Goal: Communication & Community: Answer question/provide support

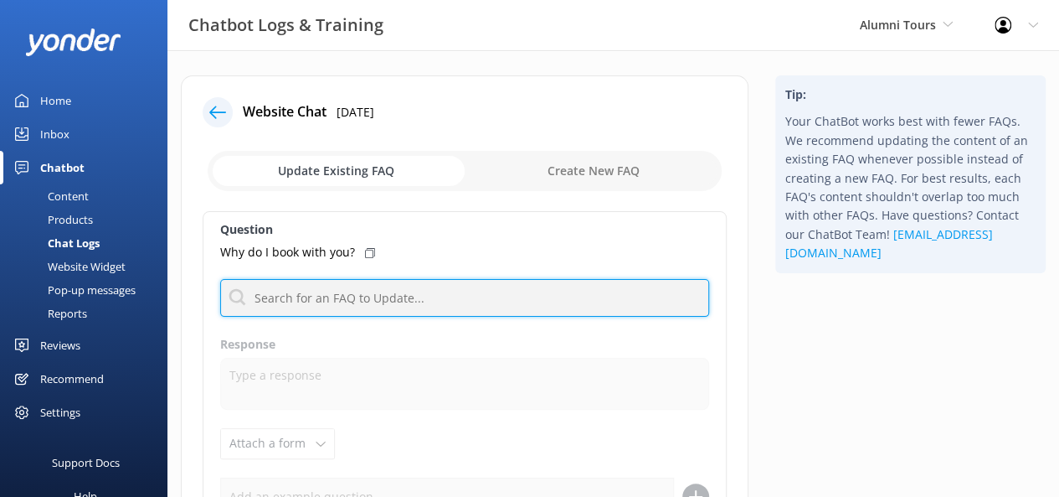
click at [419, 296] on input "text" at bounding box center [464, 298] width 489 height 38
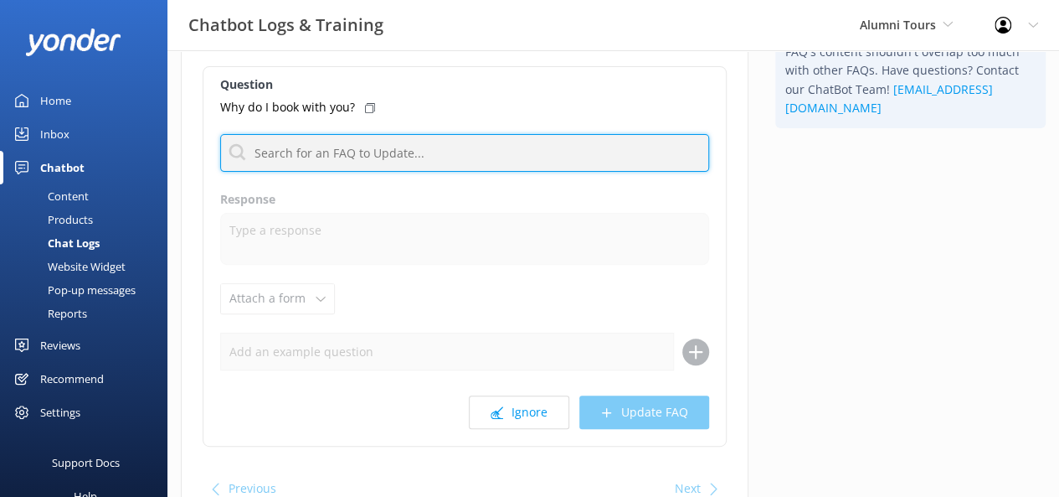
scroll to position [167, 0]
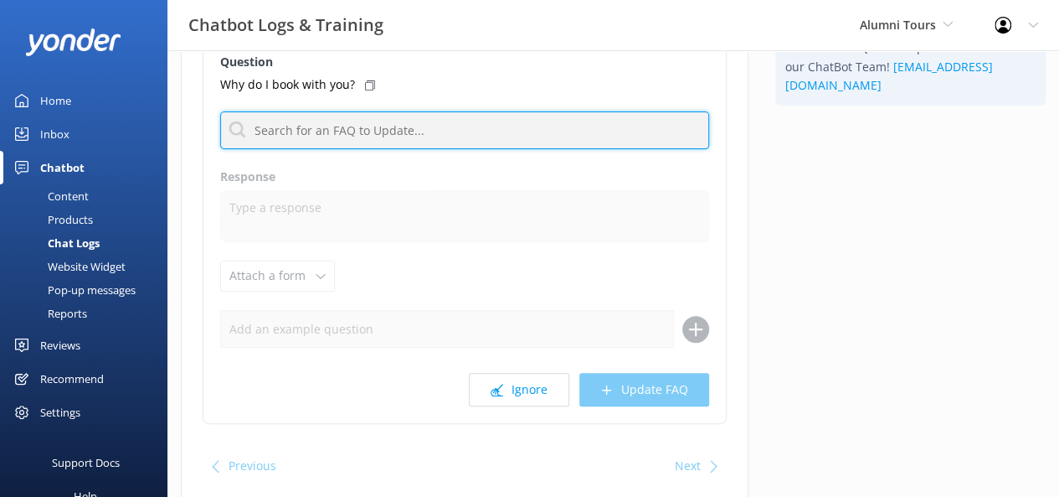
click at [370, 121] on input "text" at bounding box center [464, 130] width 489 height 38
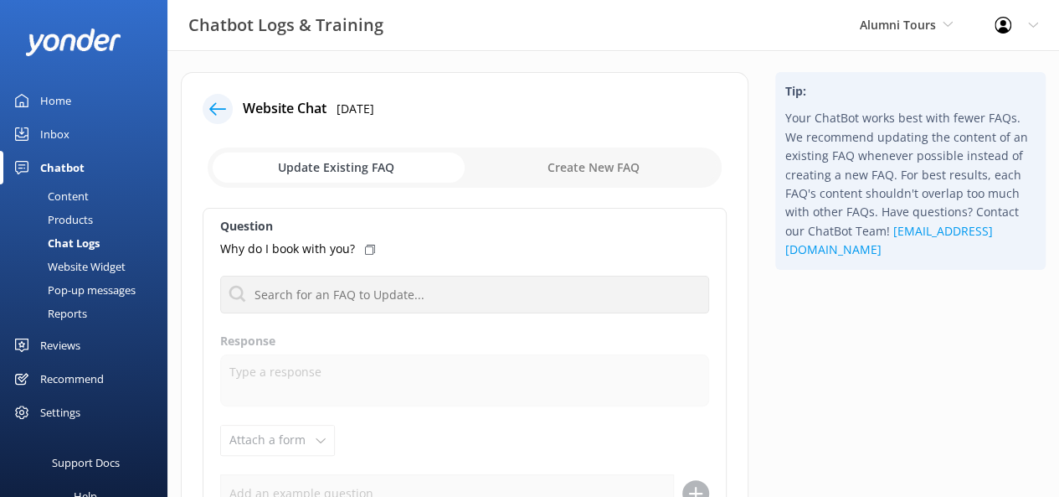
scroll to position [0, 0]
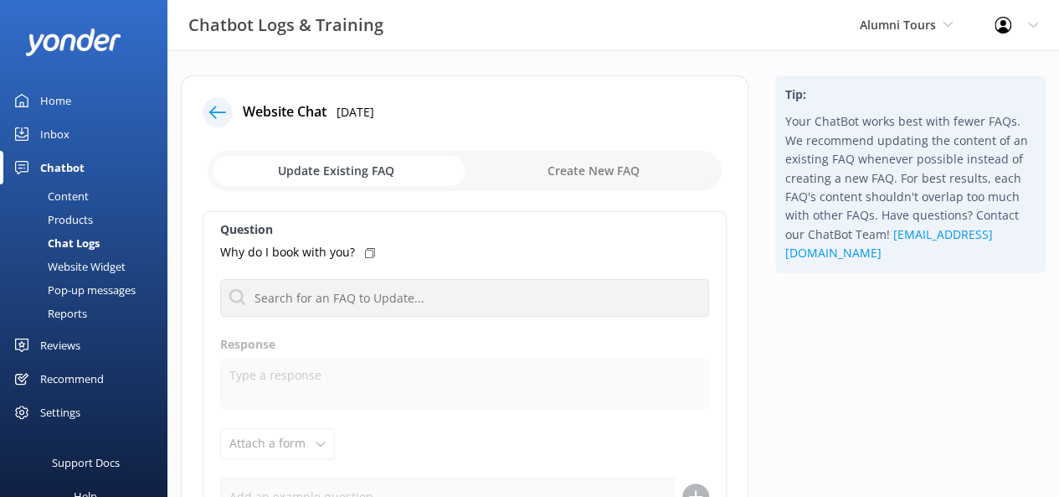
click at [568, 174] on input "checkbox" at bounding box center [465, 171] width 514 height 40
checkbox input "true"
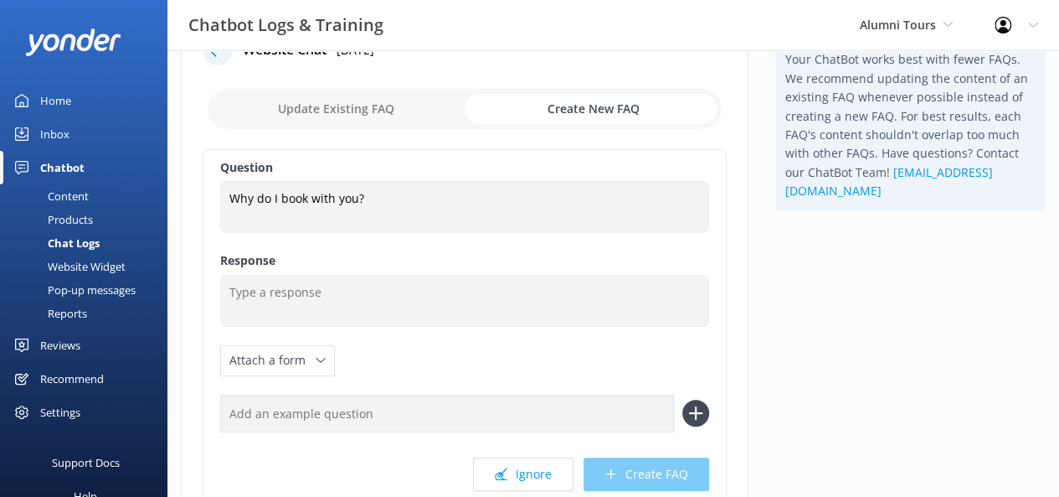
scroll to position [84, 0]
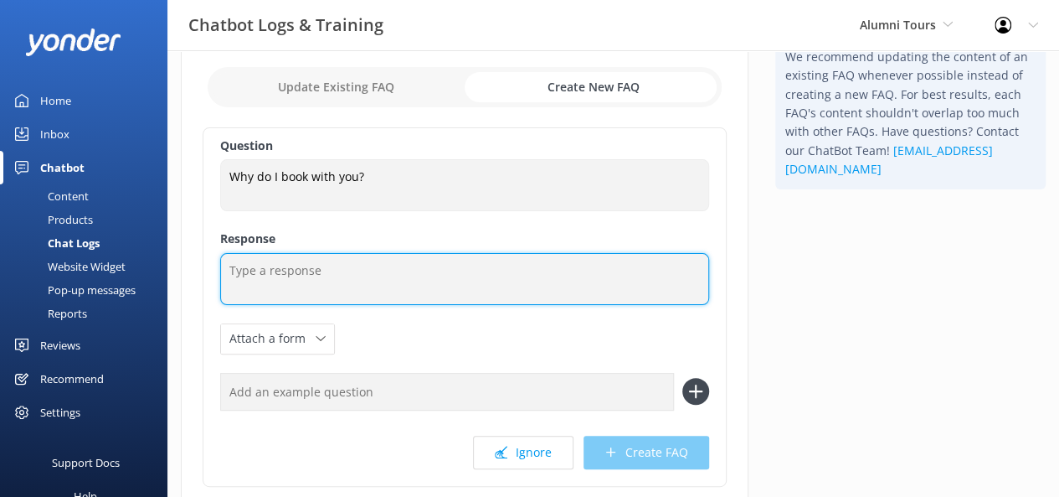
click at [279, 276] on textarea at bounding box center [464, 279] width 489 height 52
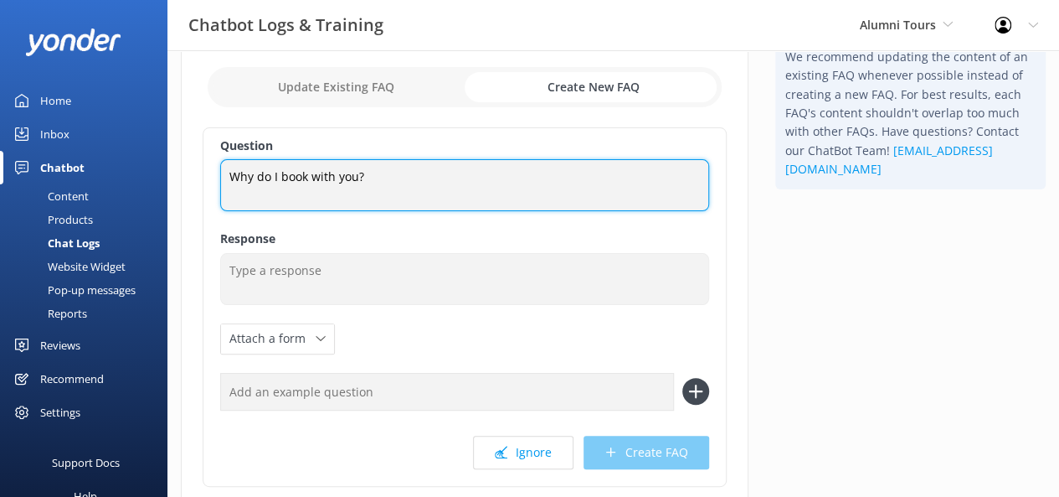
click at [374, 186] on textarea "Why do I book with you?" at bounding box center [464, 185] width 489 height 52
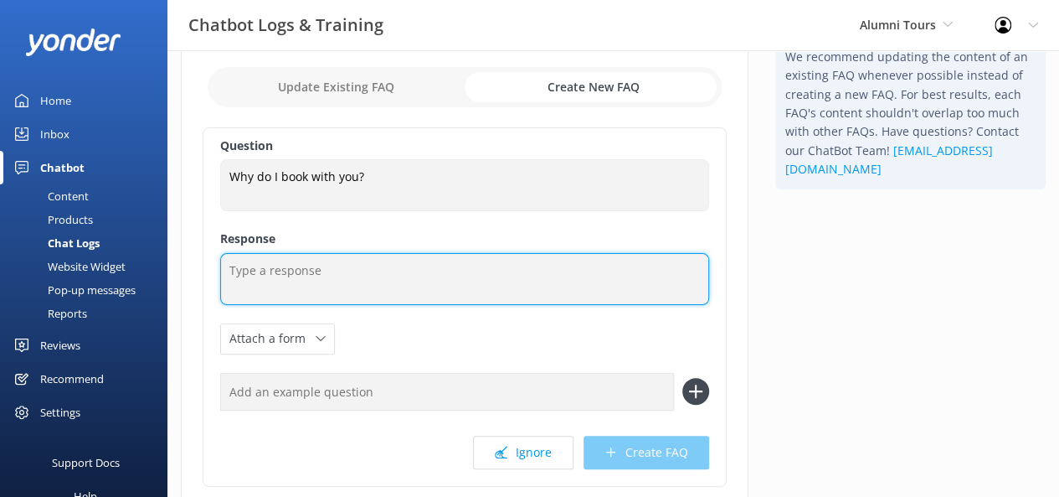
click at [318, 271] on textarea at bounding box center [464, 279] width 489 height 52
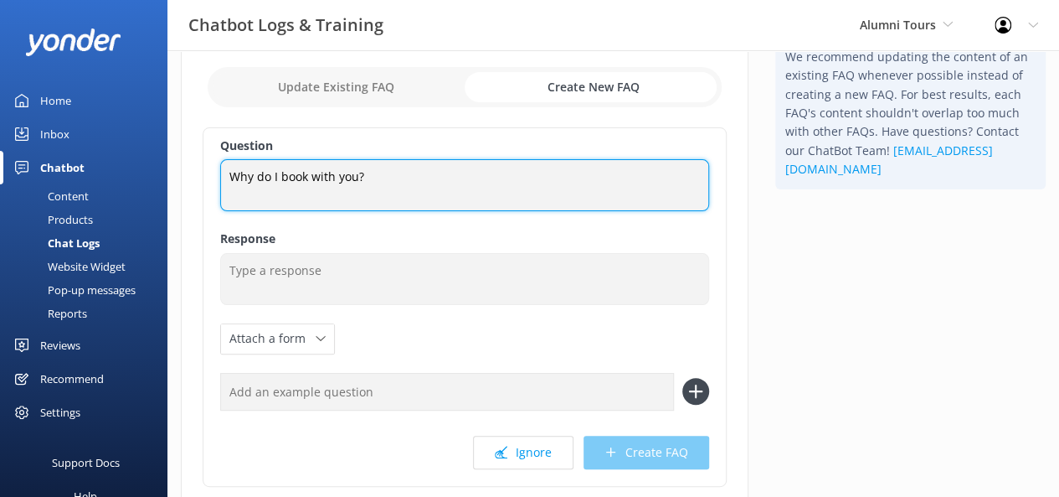
drag, startPoint x: 255, startPoint y: 178, endPoint x: 533, endPoint y: 177, distance: 278.0
click at [533, 177] on textarea "Why do I book with you?" at bounding box center [464, 185] width 489 height 52
type textarea "Why should I choose to book with you?"
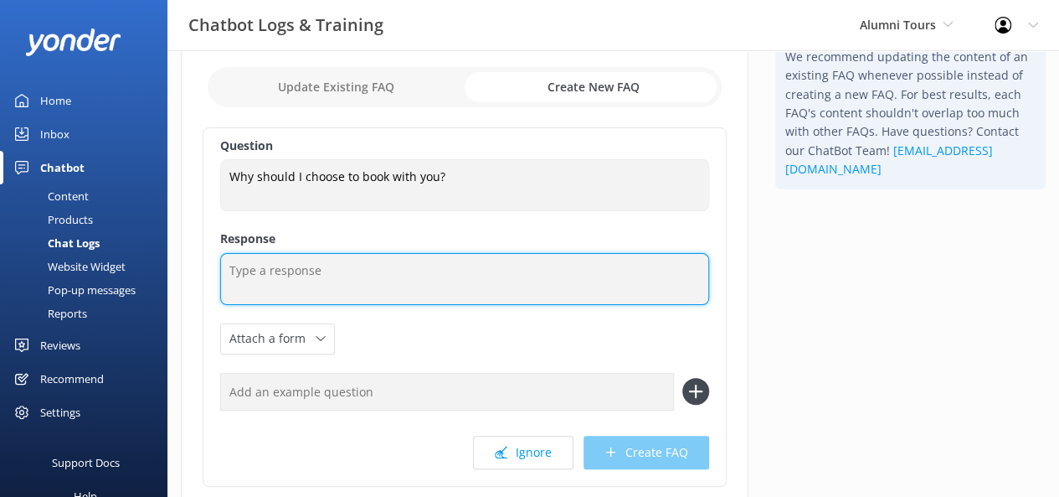
click at [430, 271] on textarea at bounding box center [464, 279] width 489 height 52
click at [313, 283] on textarea at bounding box center [464, 279] width 489 height 52
paste textarea "You should choose us because we are a local company with guides who are all alu…"
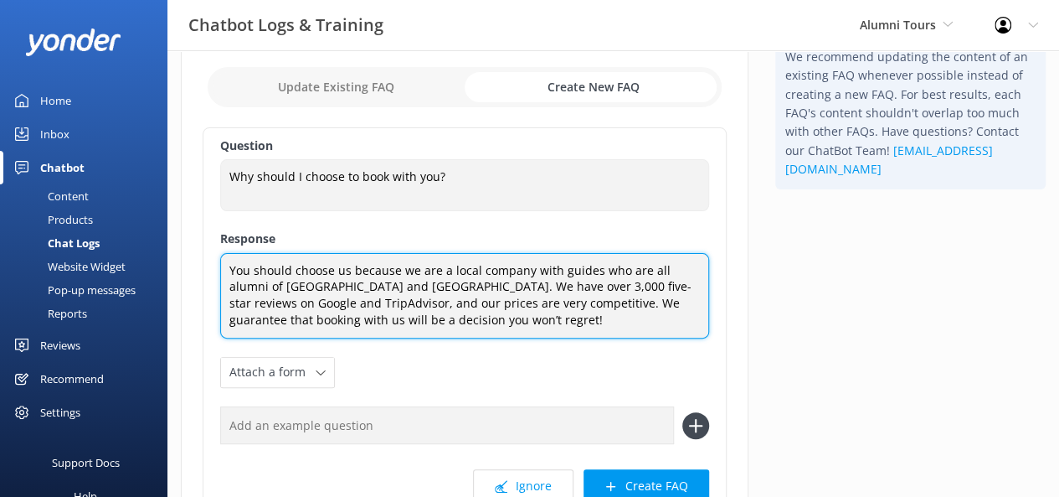
drag, startPoint x: 405, startPoint y: 265, endPoint x: 198, endPoint y: 260, distance: 207.8
click at [198, 260] on div "Website Chat [DATE] Update Existing FAQ Create New FAQ Question Why should I ch…" at bounding box center [465, 298] width 568 height 613
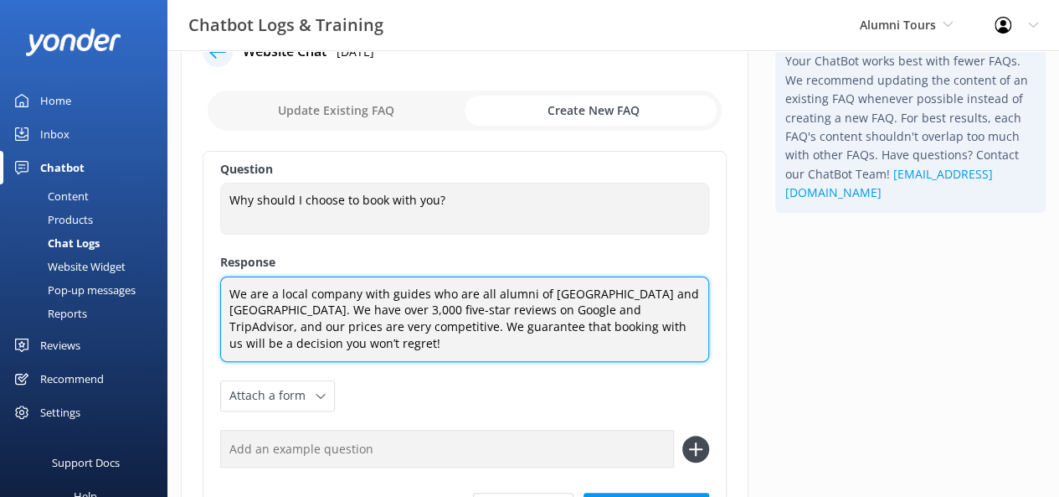
scroll to position [0, 0]
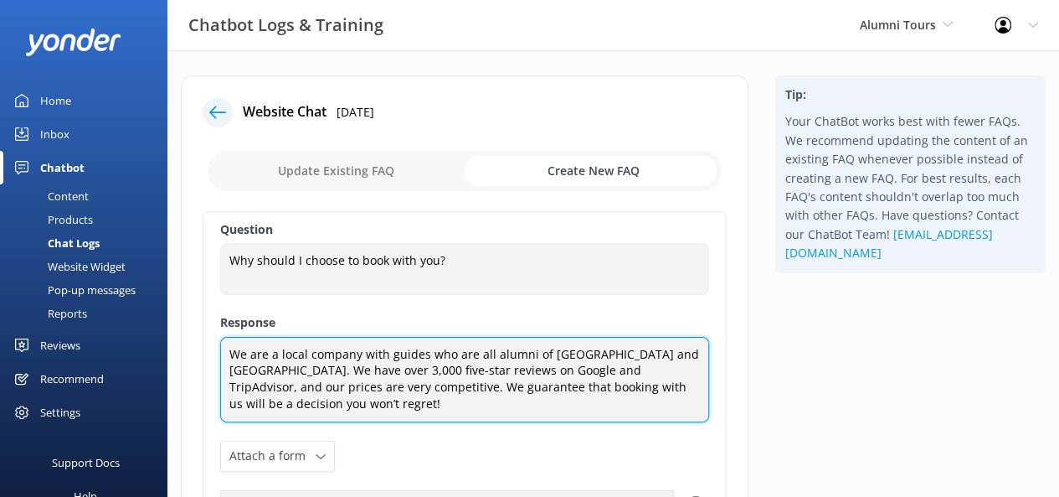
type textarea "We are a local company with guides who are all alumni of [GEOGRAPHIC_DATA] and …"
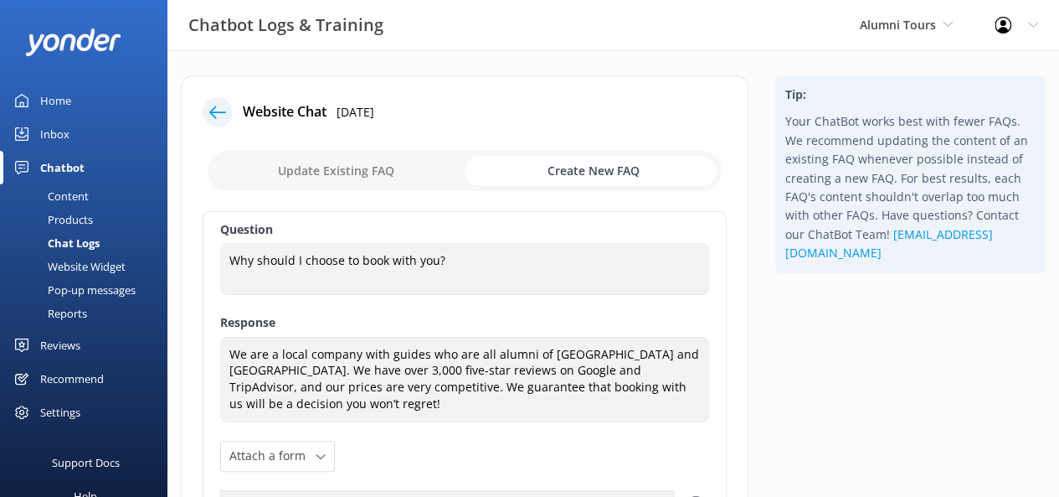
click at [313, 332] on div "Question Why should I choose to book with you? Why should I choose to book with…" at bounding box center [465, 407] width 524 height 393
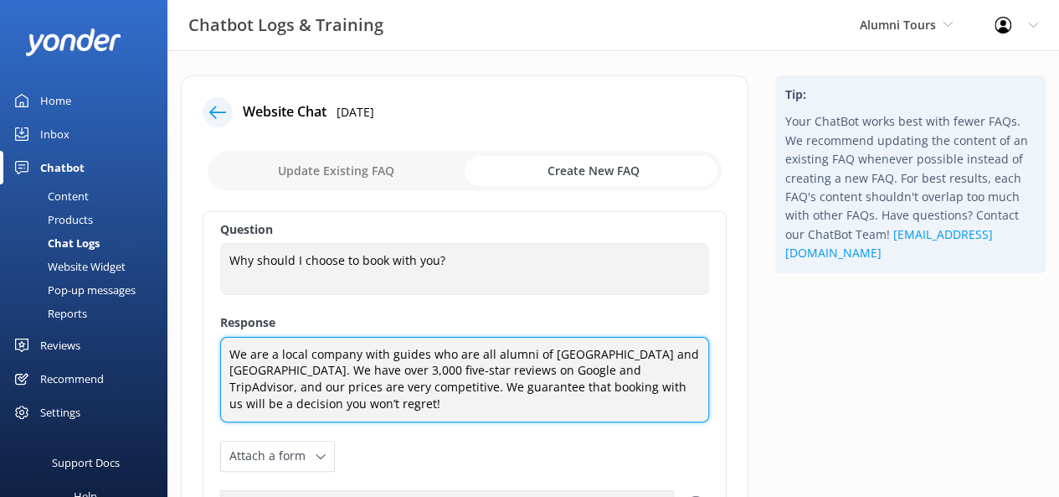
drag, startPoint x: 693, startPoint y: 388, endPoint x: 85, endPoint y: 296, distance: 614.1
click at [90, 302] on div "Chatbot Logs & Training Alumni Tours Alumni Tours (Do Not Use) Alumni Tours Pro…" at bounding box center [529, 394] width 1059 height 688
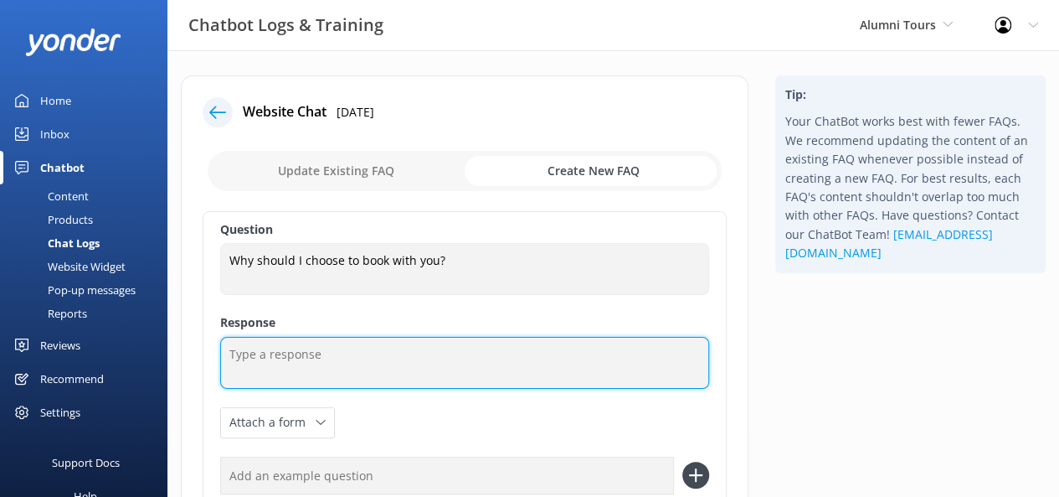
paste textarea "You should choose us because we are a local company with guides who are all alu…"
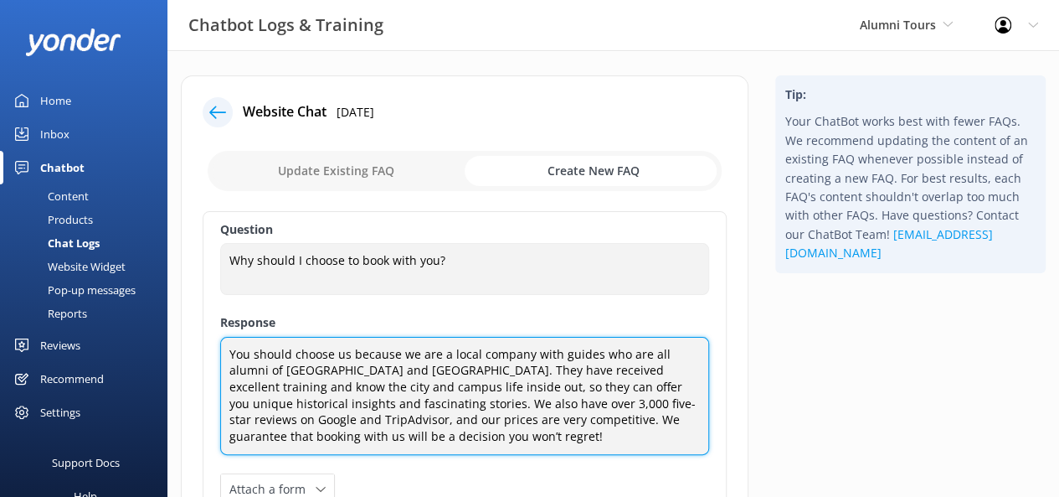
drag, startPoint x: 358, startPoint y: 355, endPoint x: 166, endPoint y: 353, distance: 191.8
click at [166, 353] on div "Chatbot Logs & Training Alumni Tours Alumni Tours (Do Not Use) Alumni Tours Pro…" at bounding box center [529, 410] width 1059 height 721
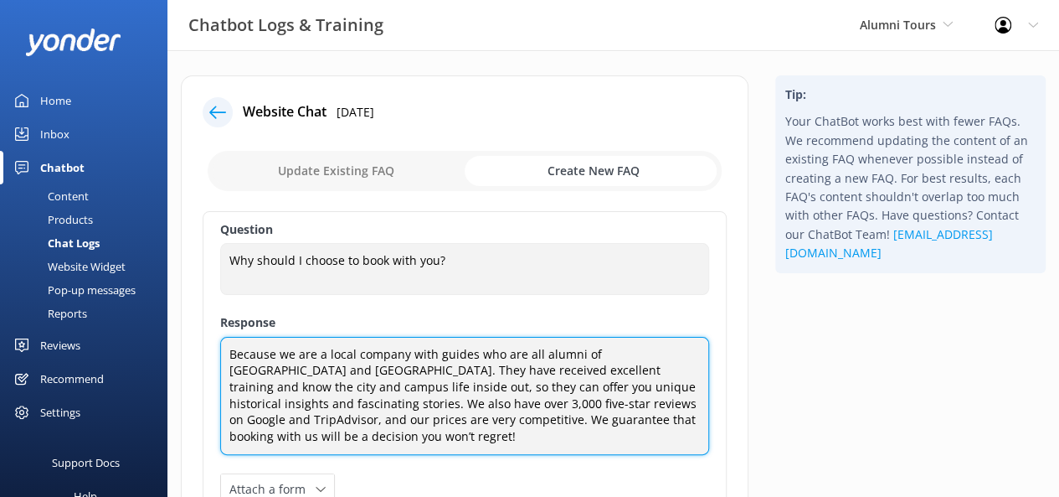
drag, startPoint x: 322, startPoint y: 368, endPoint x: 518, endPoint y: 366, distance: 195.1
click at [518, 366] on textarea "Because we are a local company with guides who are all alumni of [GEOGRAPHIC_DA…" at bounding box center [464, 396] width 489 height 119
click at [595, 419] on textarea "Because we are a local company with guides who are all alumni of [GEOGRAPHIC_DA…" at bounding box center [464, 396] width 489 height 119
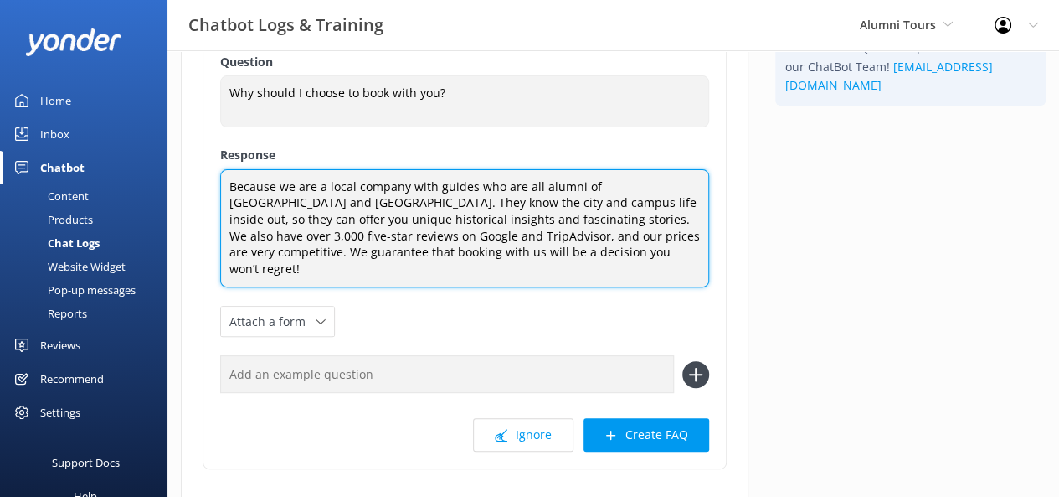
scroll to position [251, 0]
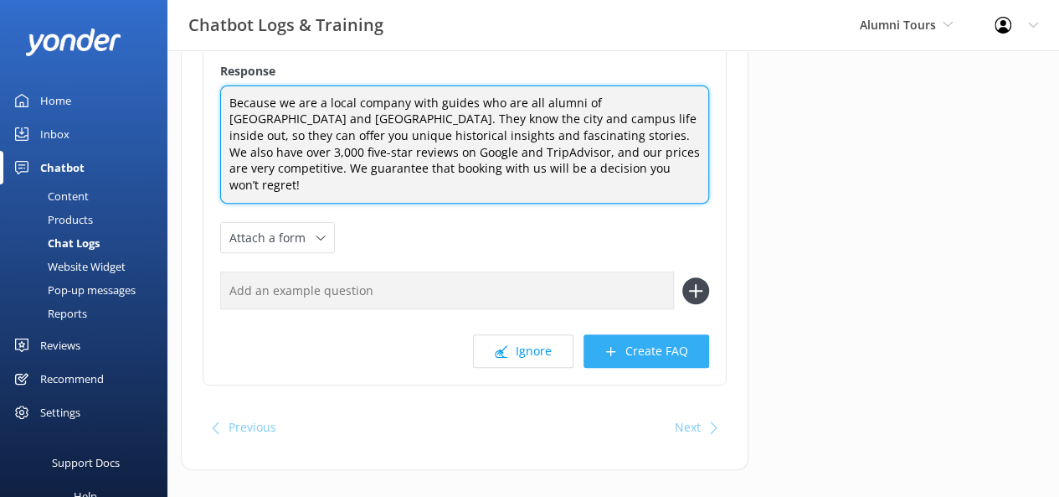
type textarea "Because we are a local company with guides who are all alumni of [GEOGRAPHIC_DA…"
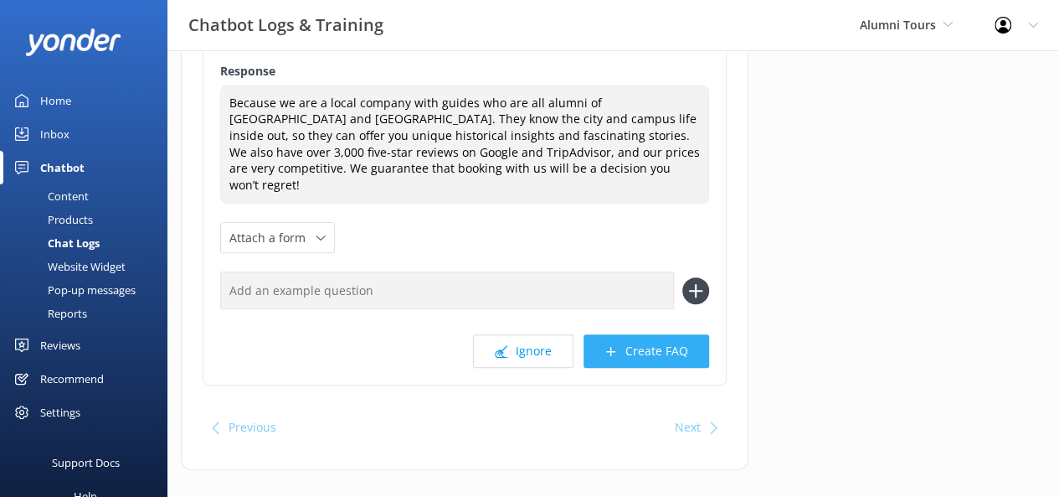
click at [652, 337] on button "Create FAQ" at bounding box center [647, 350] width 126 height 33
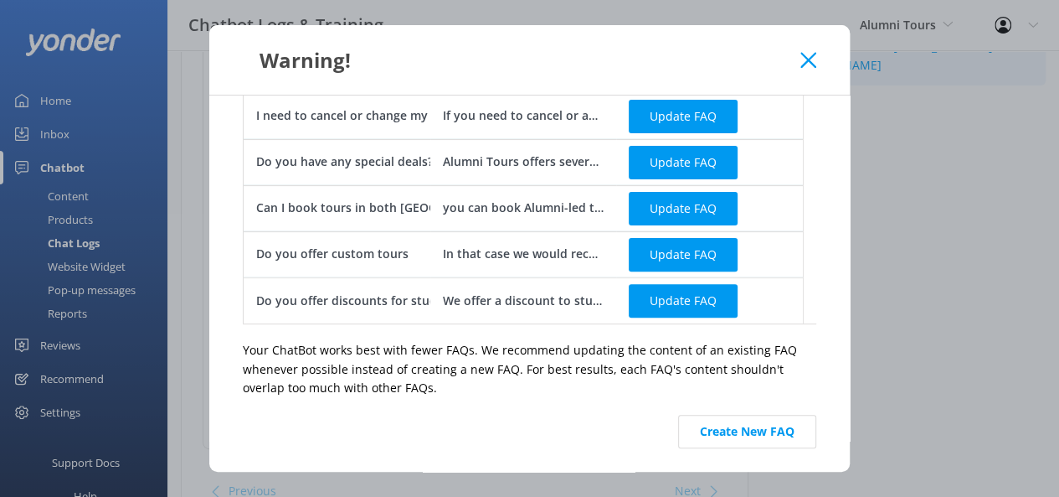
scroll to position [256, 0]
click at [729, 428] on button "Create New FAQ" at bounding box center [747, 431] width 138 height 33
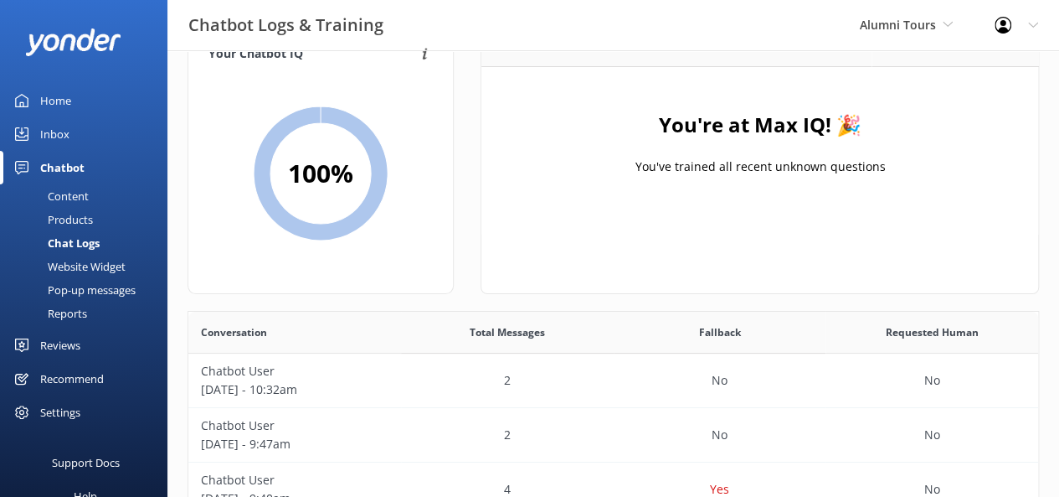
scroll to position [0, 0]
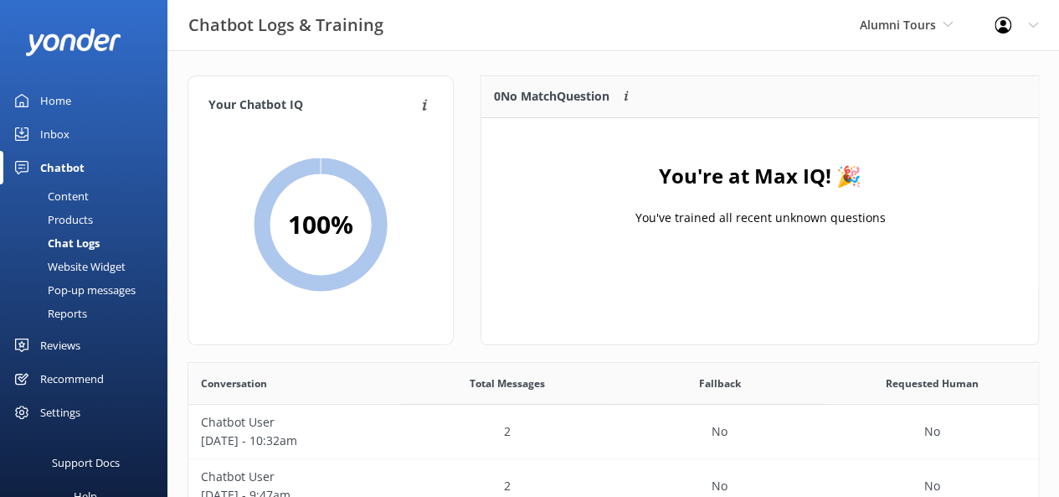
click at [77, 98] on link "Home" at bounding box center [83, 100] width 167 height 33
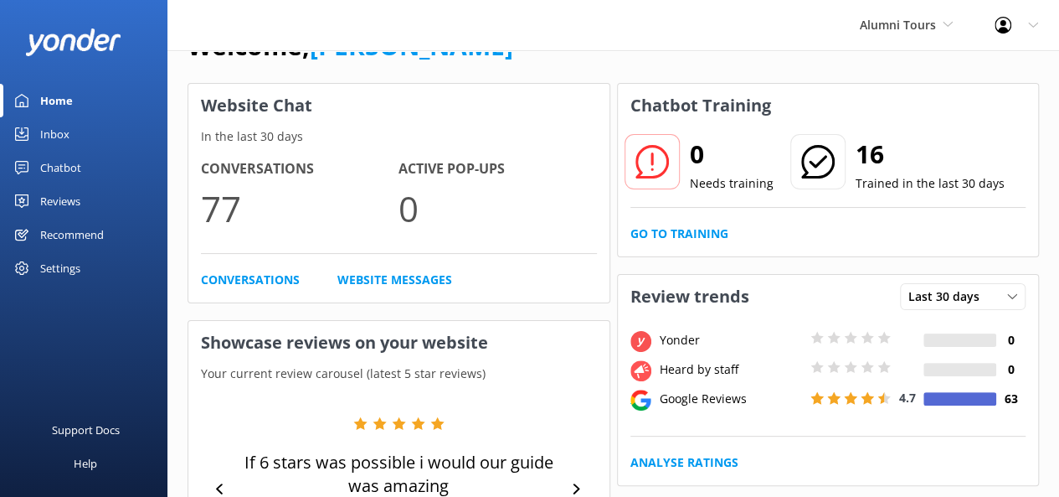
scroll to position [84, 0]
